Goal: Book appointment/travel/reservation

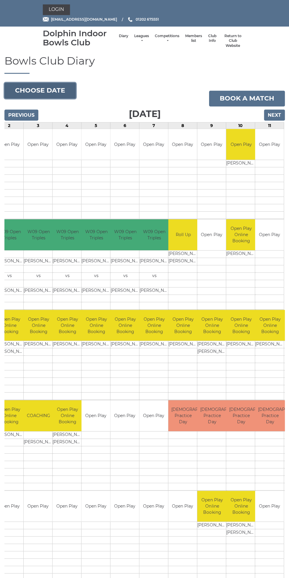
click at [53, 87] on button "Choose date" at bounding box center [39, 91] width 71 height 16
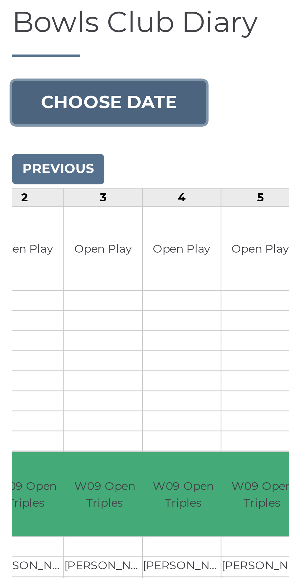
click at [57, 86] on button "Choose date" at bounding box center [39, 91] width 71 height 16
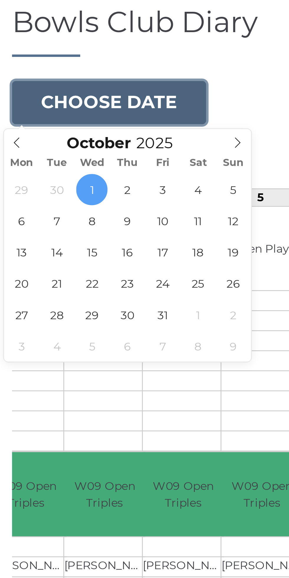
type input "[DATE]"
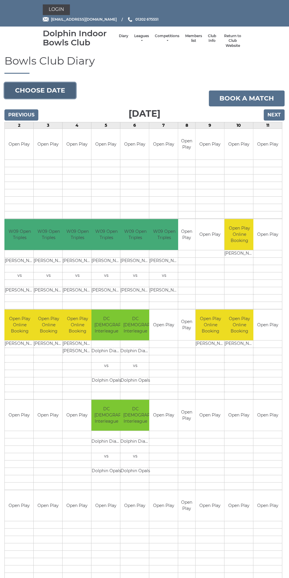
click at [52, 87] on button "Choose date" at bounding box center [39, 91] width 71 height 16
